Goal: Information Seeking & Learning: Check status

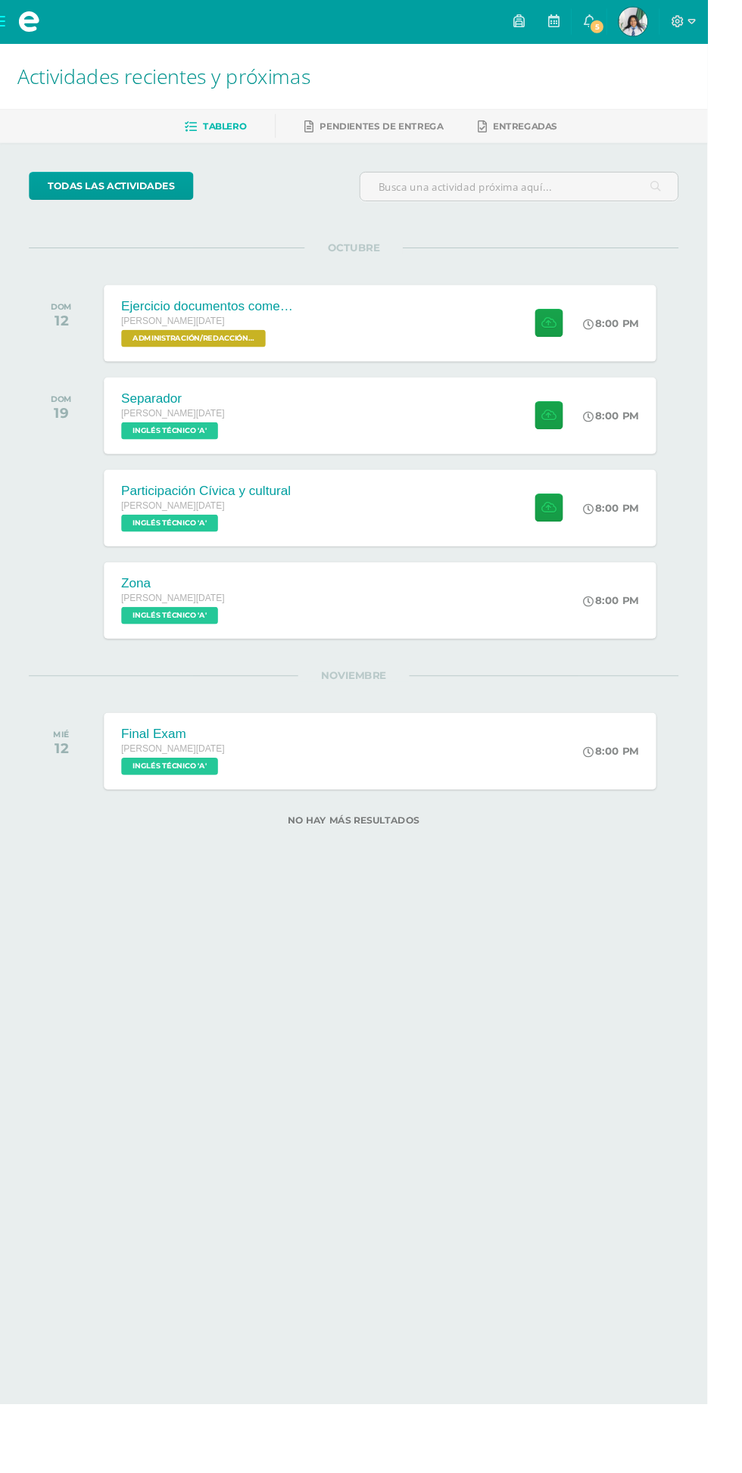
click at [539, 617] on div "Zona Quinto BACO Sábado INGLÉS TÉCNICO 'A' 8:00 PM Zona INGLÉS TÉCNICO Cargando…" at bounding box center [398, 629] width 579 height 80
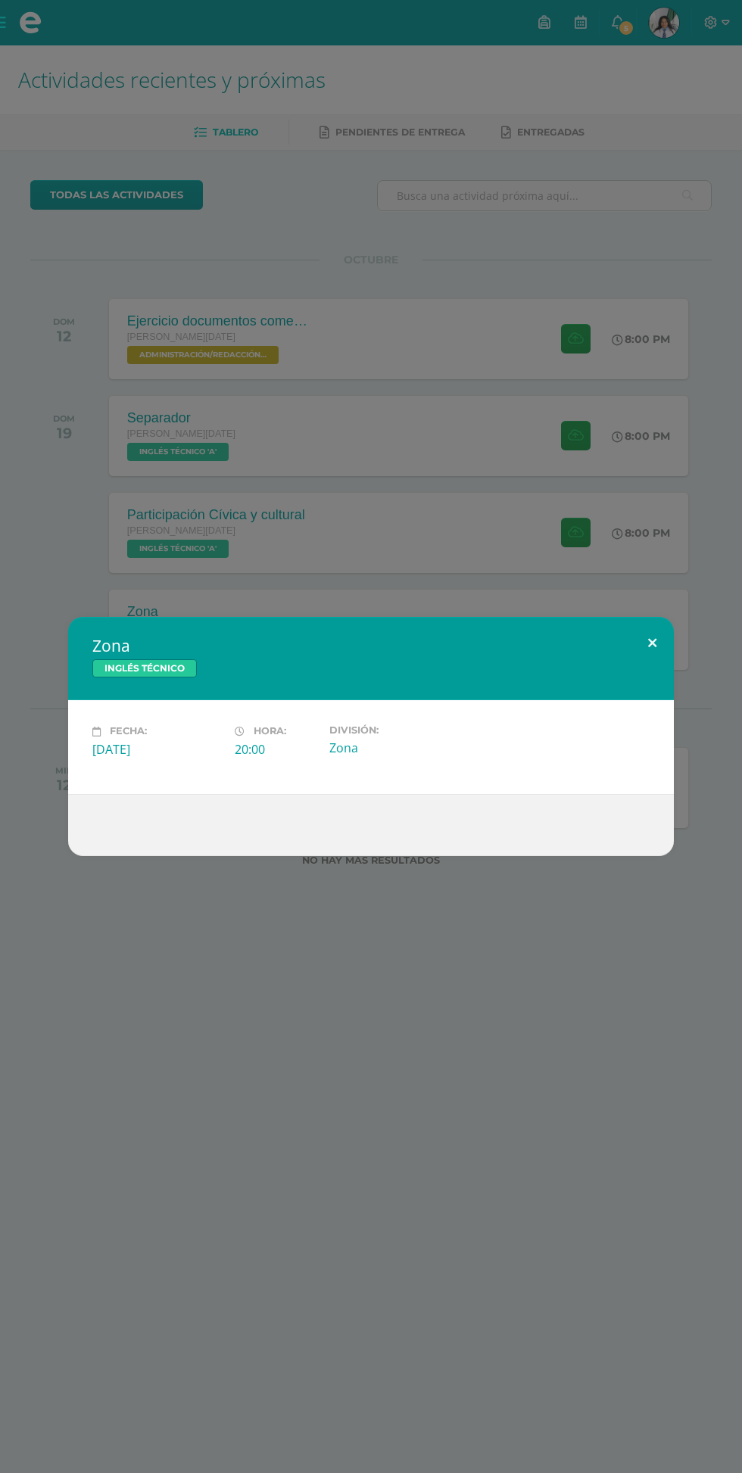
click at [652, 642] on button at bounding box center [651, 642] width 43 height 51
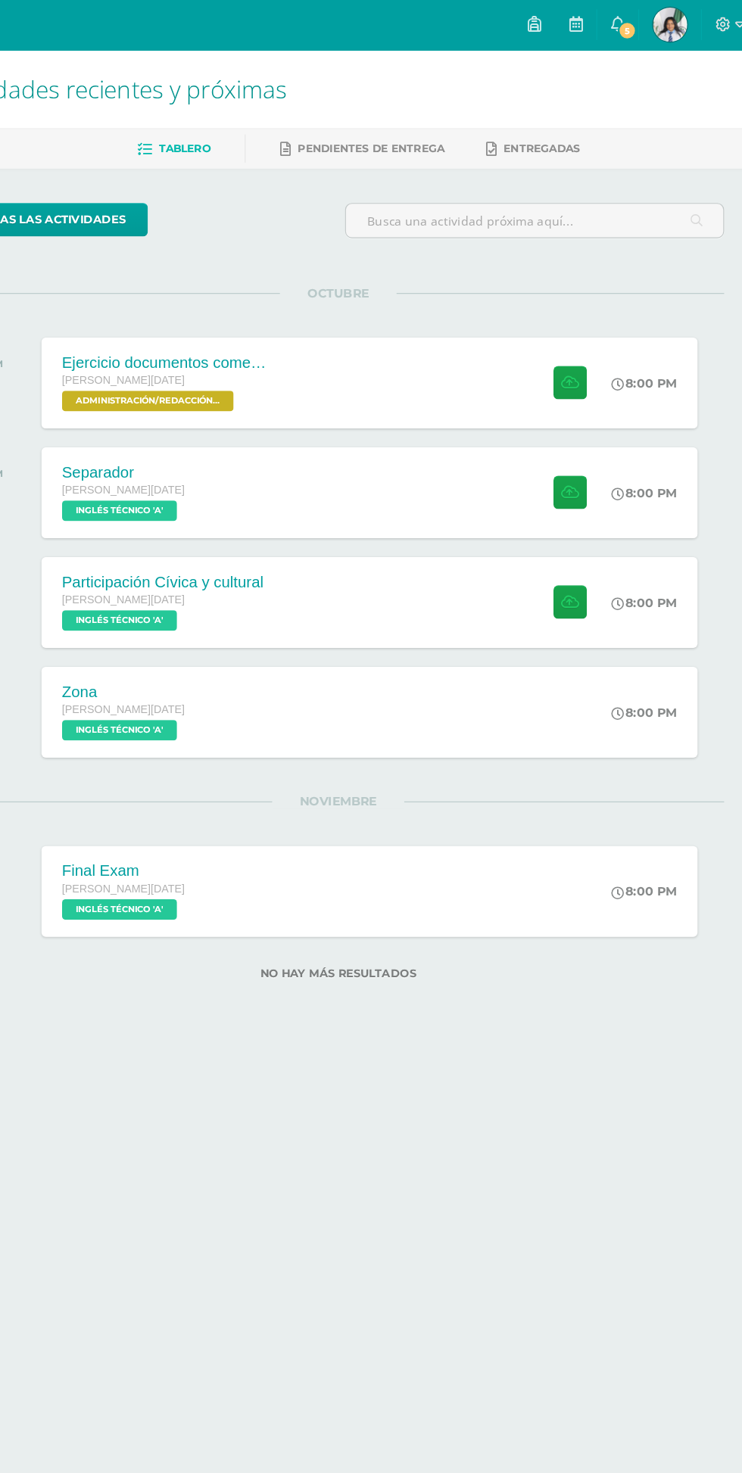
click at [634, 28] on span "5" at bounding box center [625, 28] width 17 height 17
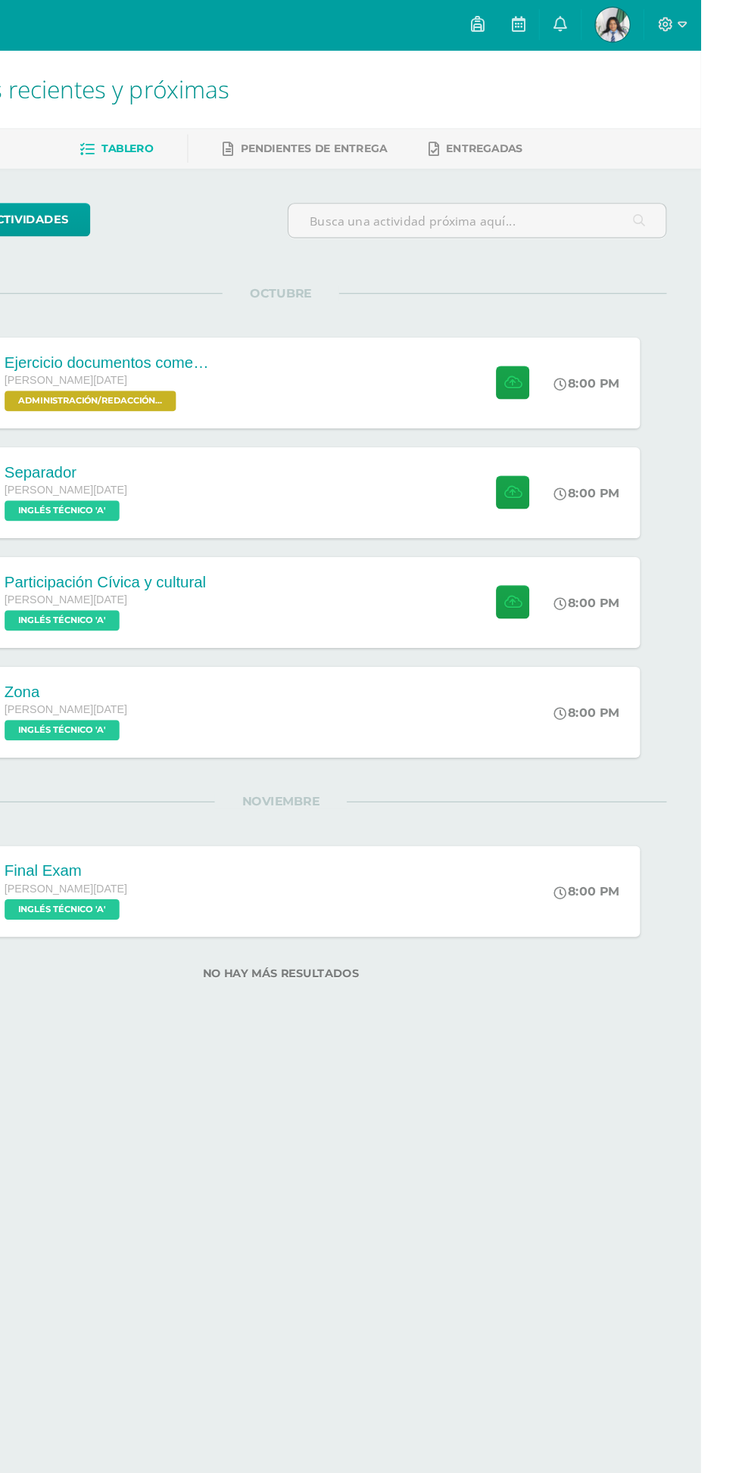
click at [624, 23] on icon at bounding box center [617, 22] width 12 height 14
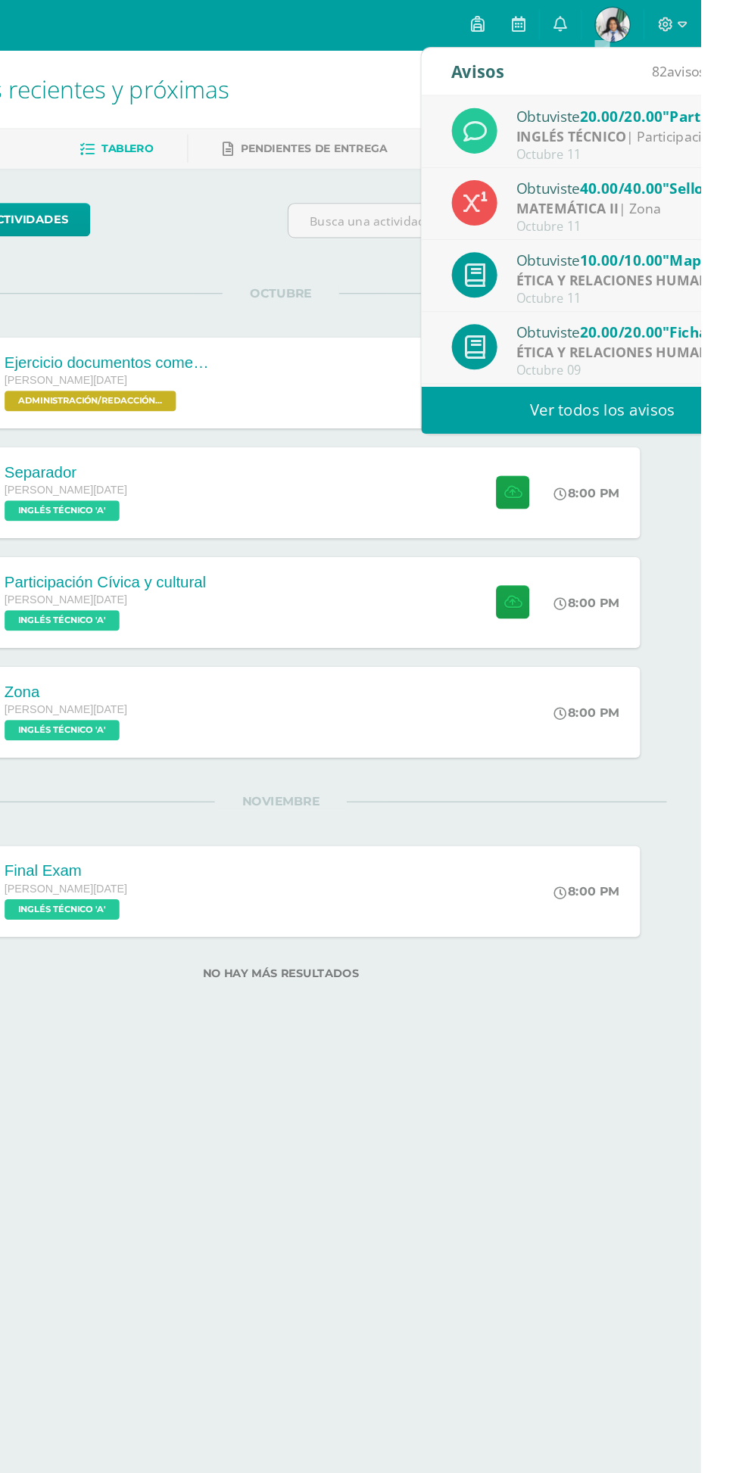
click at [615, 364] on link "Ver todos los avisos" at bounding box center [655, 363] width 320 height 42
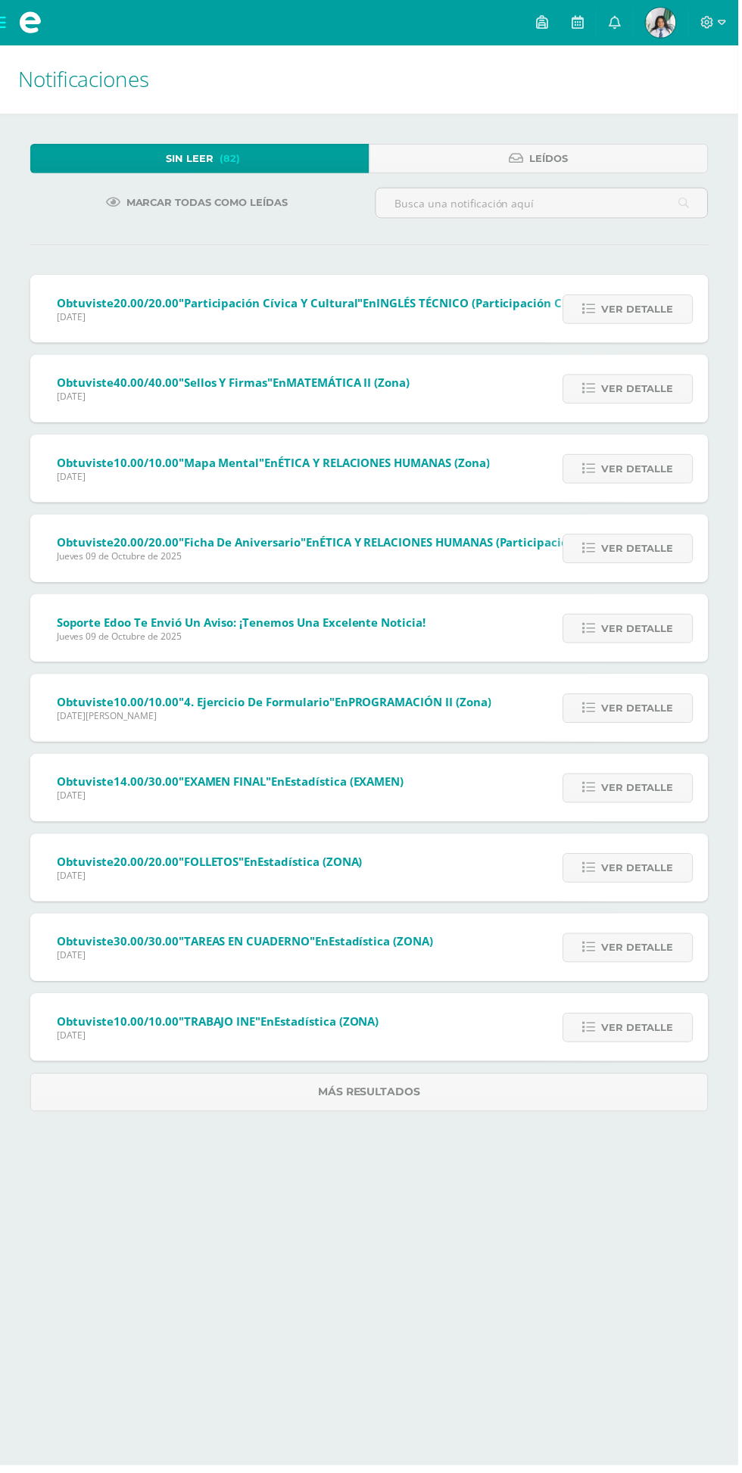
click at [673, 22] on img at bounding box center [664, 23] width 30 height 30
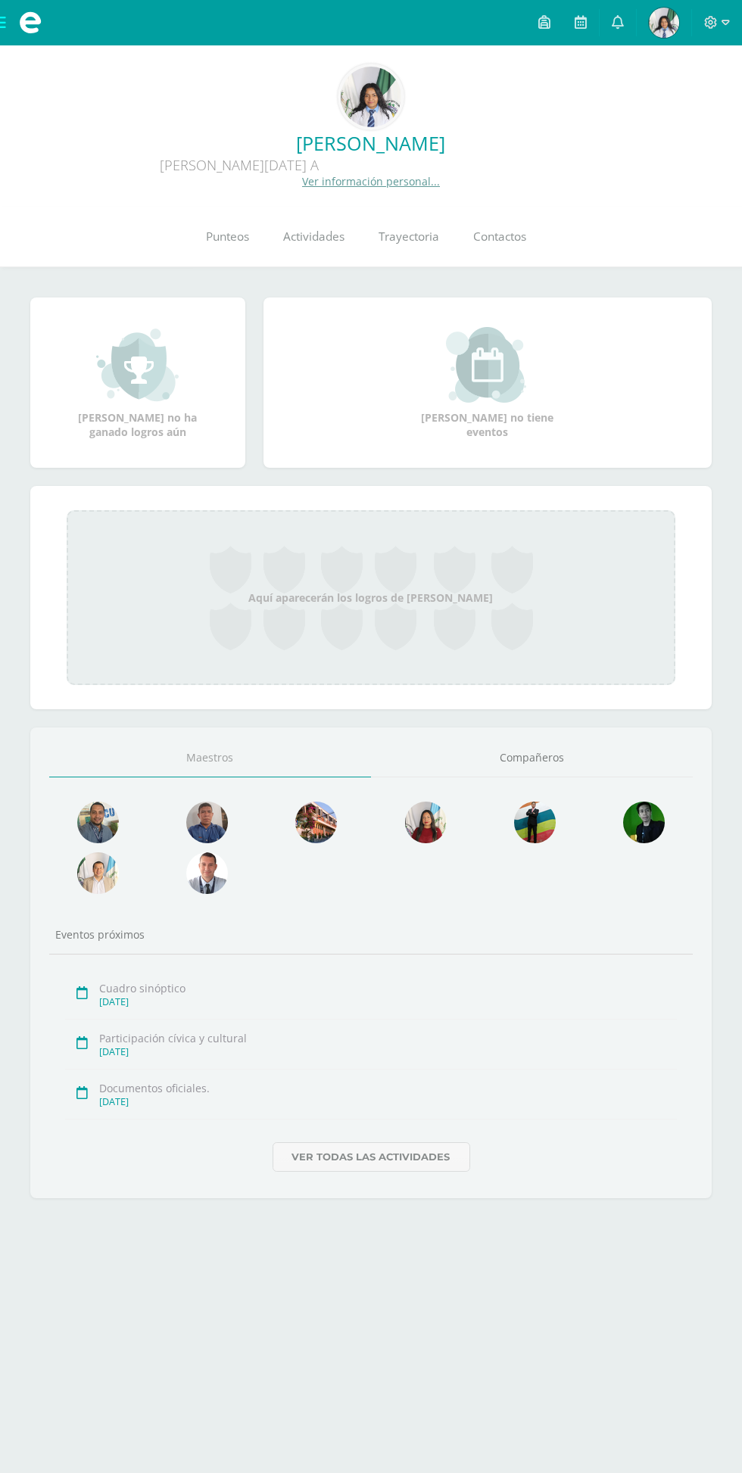
click at [239, 244] on span "Punteos" at bounding box center [228, 237] width 43 height 16
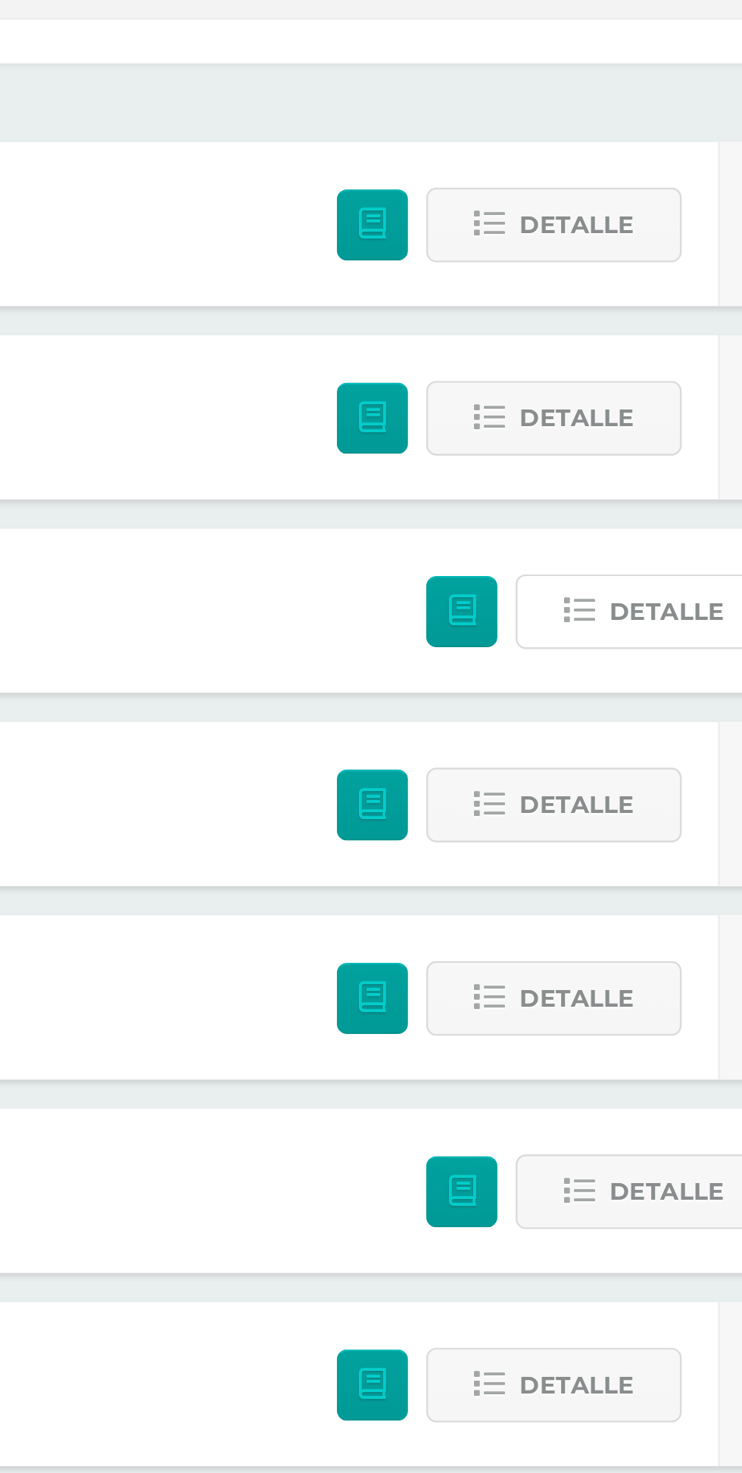
click at [569, 521] on button "Detalle" at bounding box center [585, 522] width 106 height 31
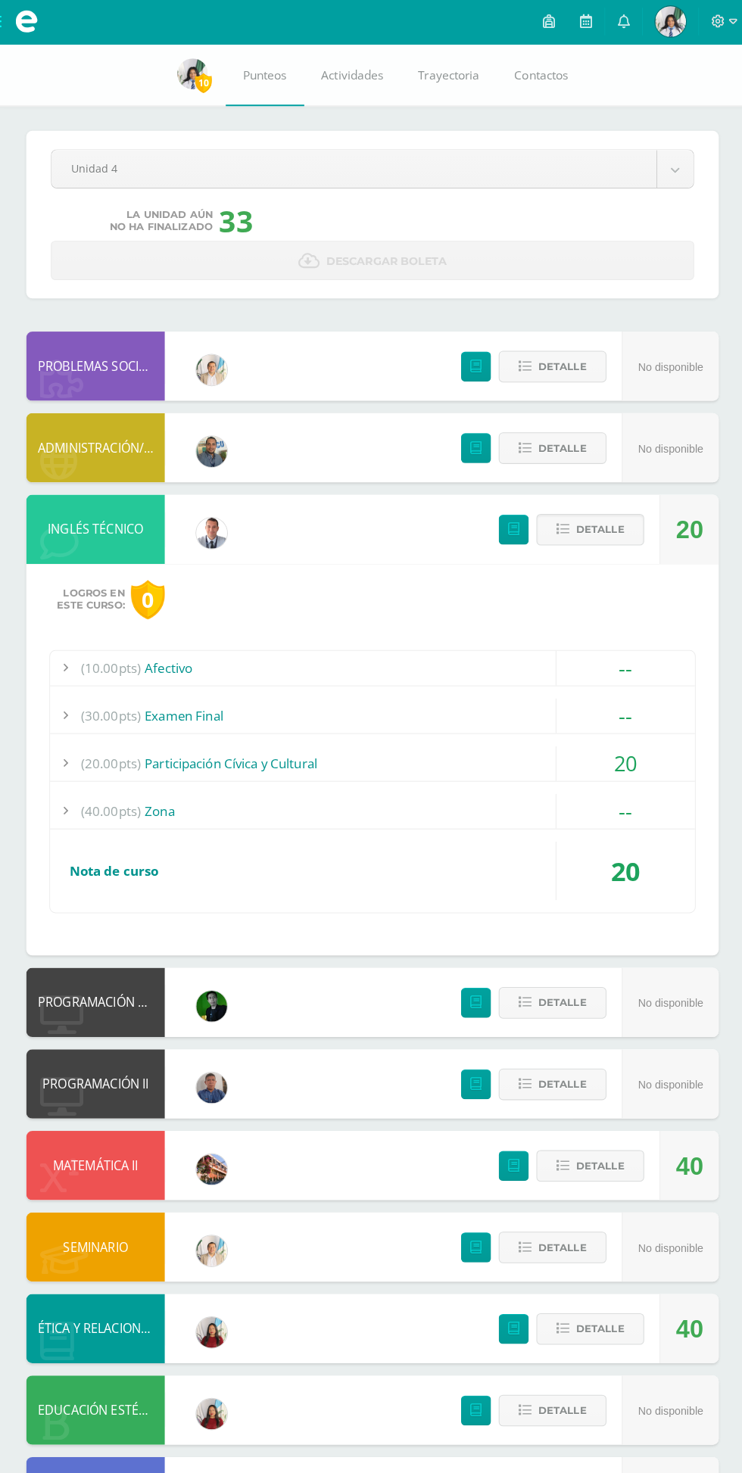
click at [380, 761] on div "(20.00pts) Participación Cívica y Cultural" at bounding box center [371, 753] width 634 height 34
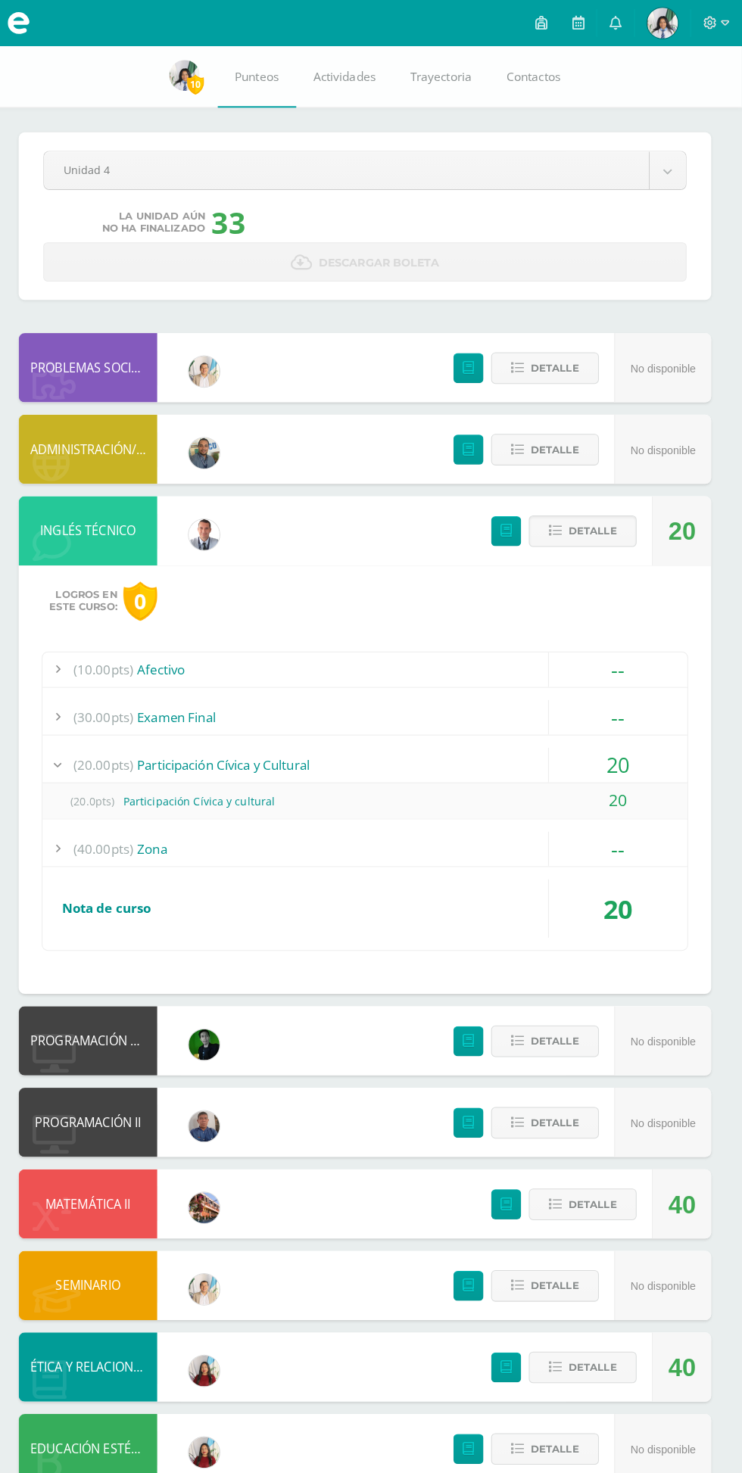
click at [623, 454] on div "No disponible" at bounding box center [663, 442] width 95 height 68
click at [558, 445] on span "Detalle" at bounding box center [557, 442] width 48 height 28
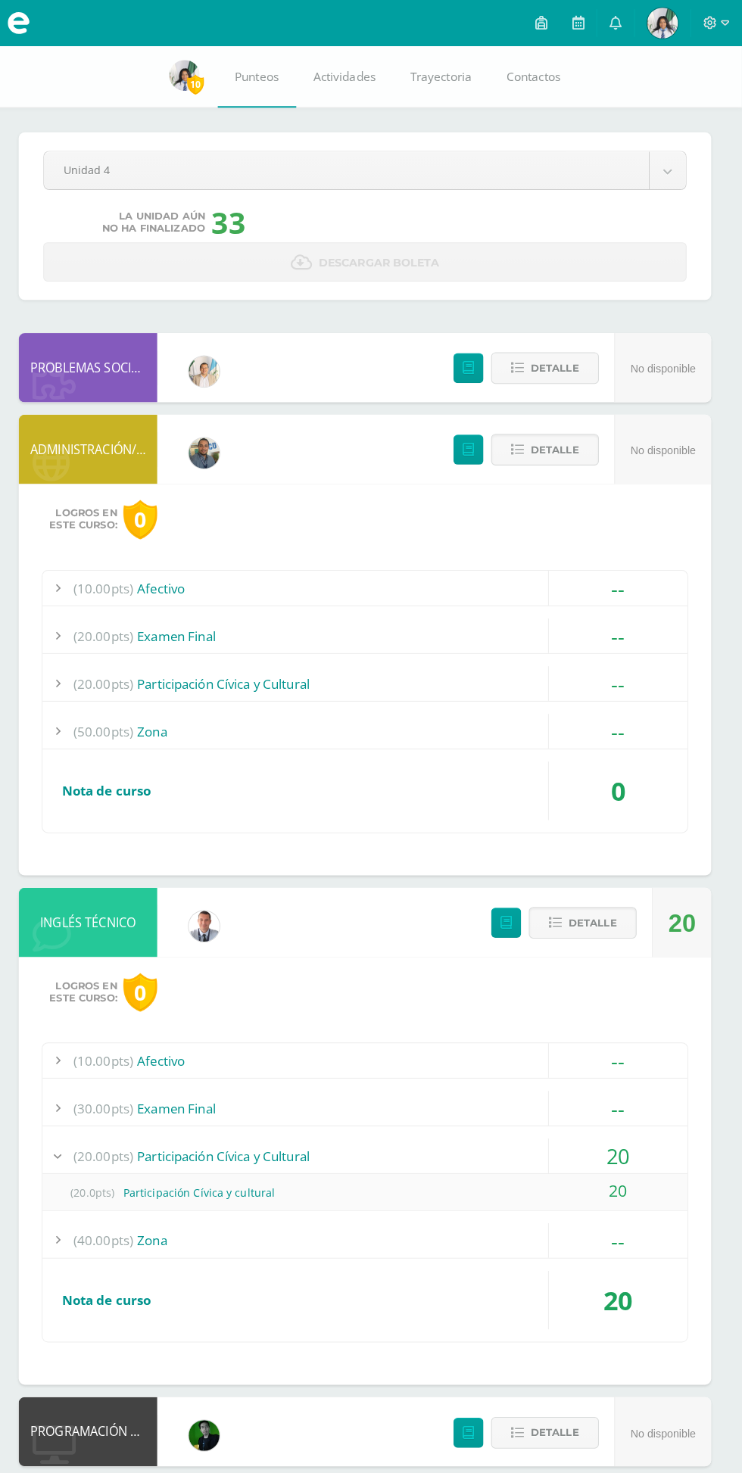
click at [468, 673] on div "(20.00pts) Participación Cívica y Cultural" at bounding box center [371, 672] width 634 height 34
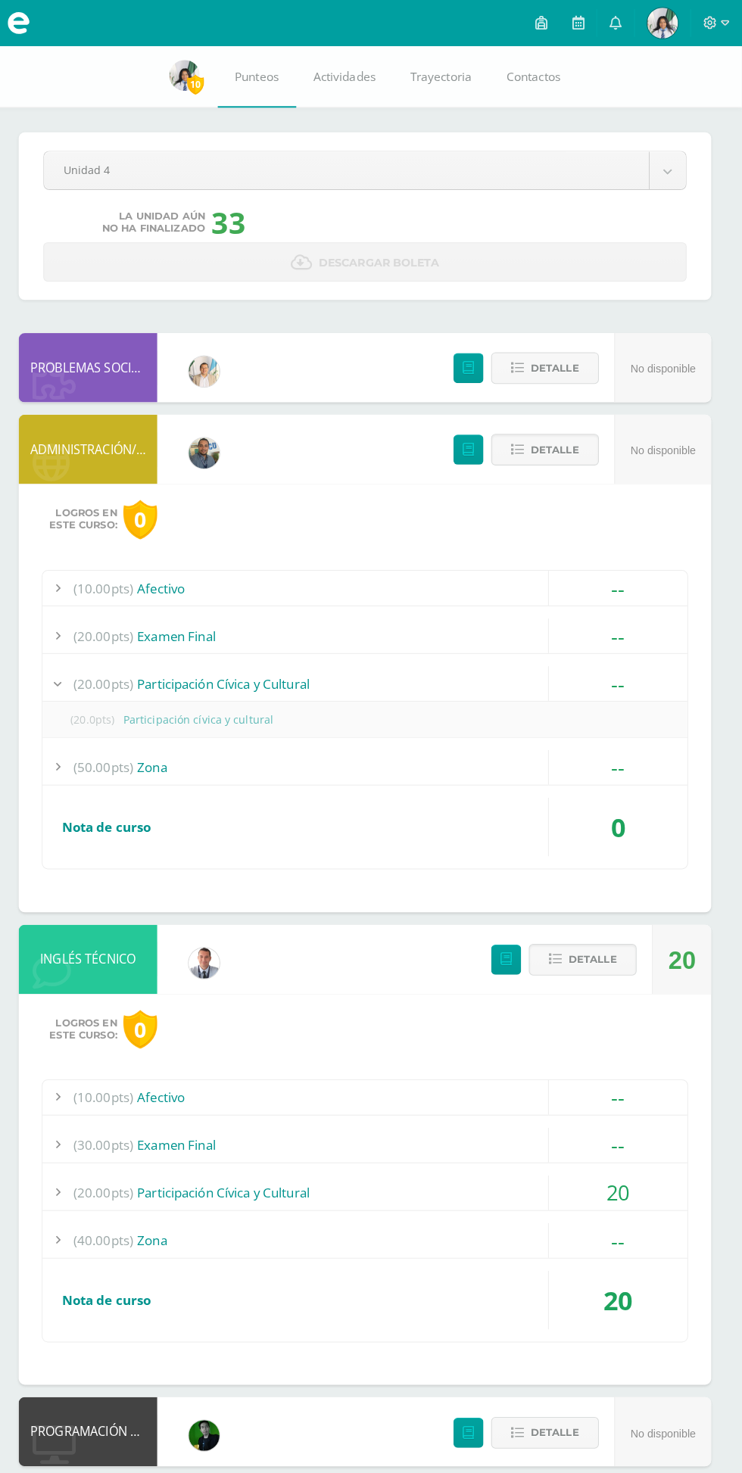
click at [412, 746] on div "(50.00pts) Zona" at bounding box center [371, 755] width 634 height 34
